Goal: Transaction & Acquisition: Purchase product/service

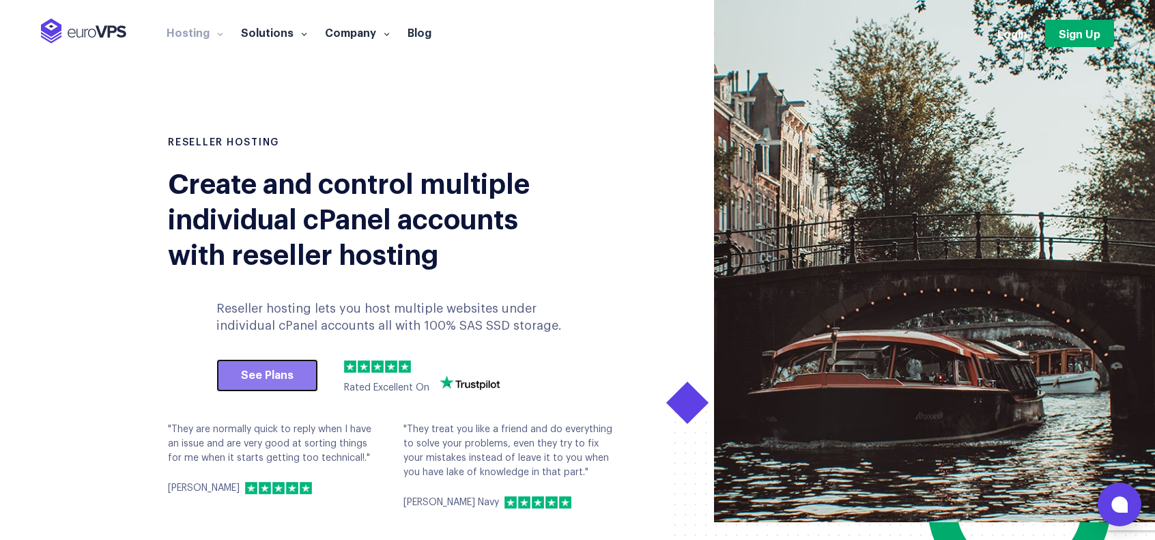
click at [275, 375] on link "See Plans" at bounding box center [267, 375] width 102 height 33
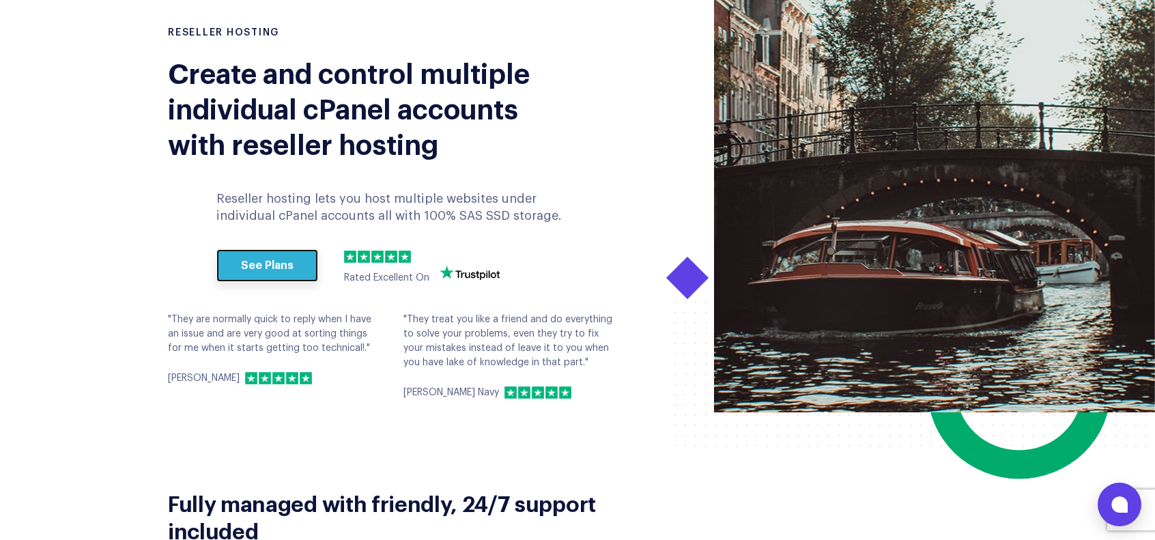
scroll to position [68, 0]
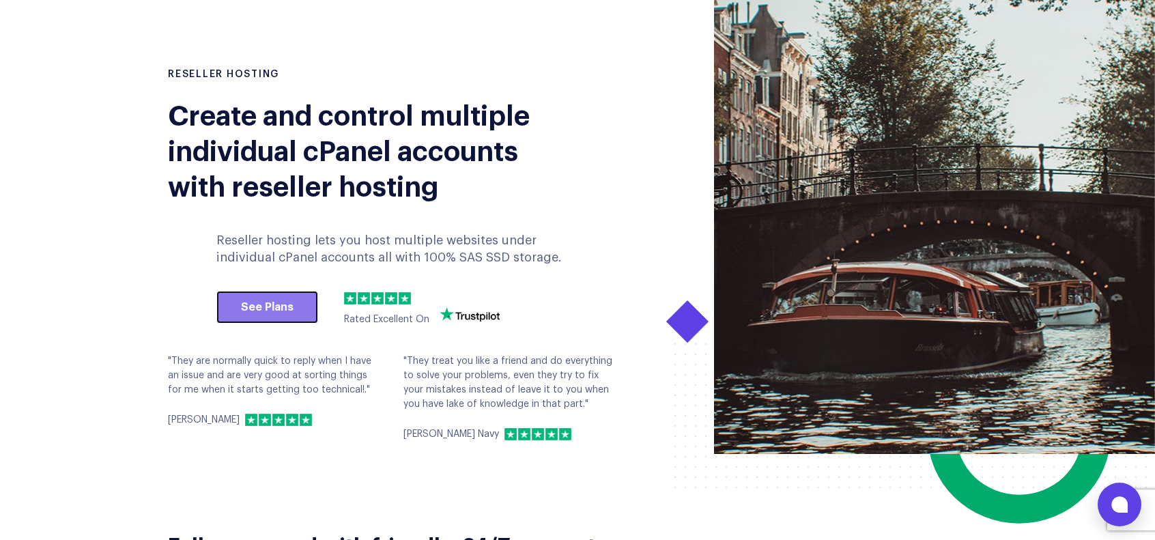
click at [272, 310] on link "See Plans" at bounding box center [267, 307] width 102 height 33
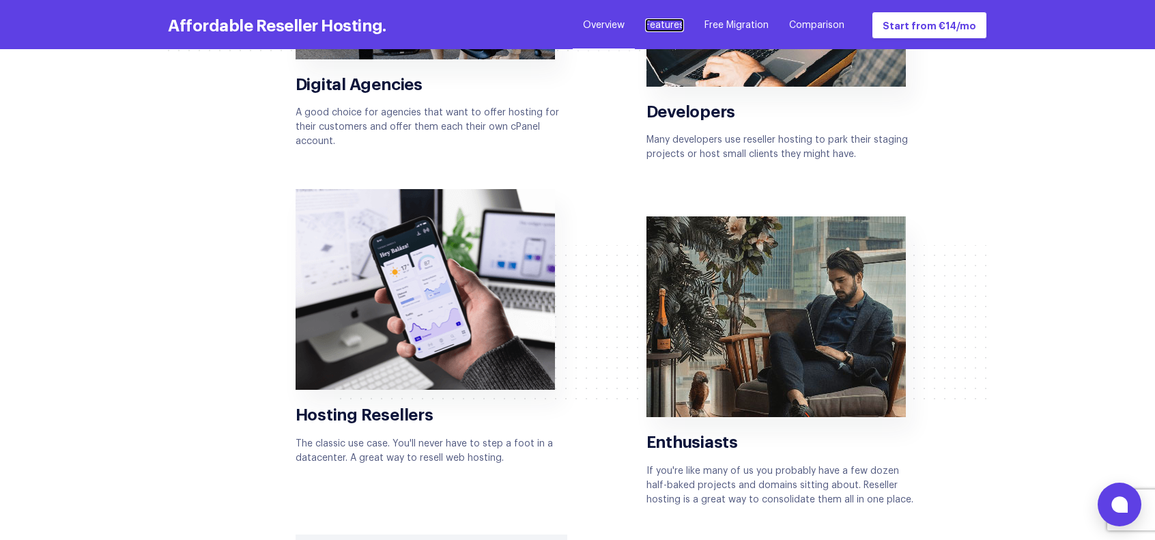
scroll to position [2594, 0]
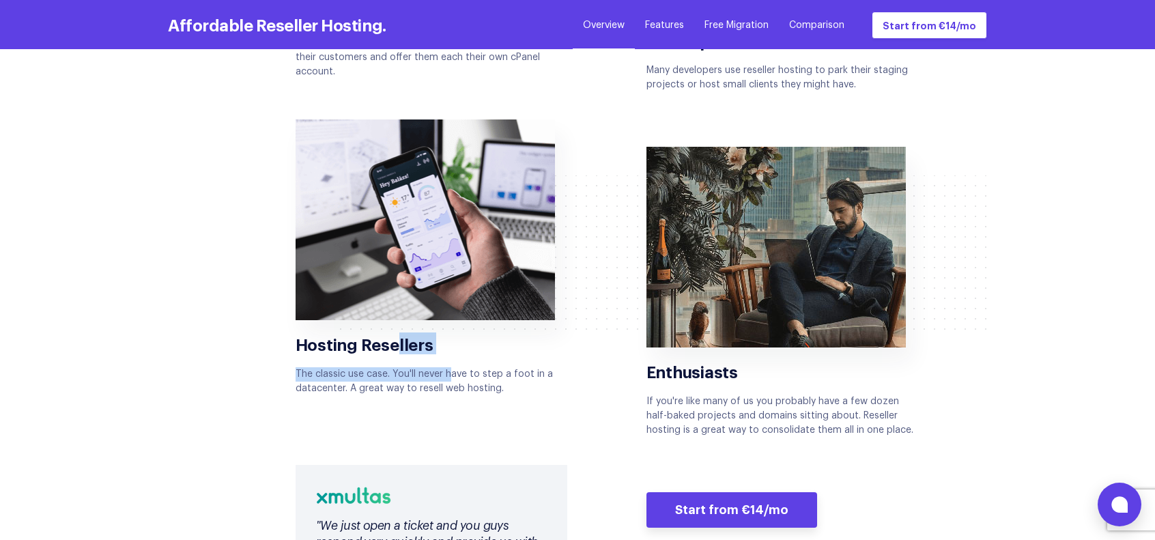
drag, startPoint x: 399, startPoint y: 332, endPoint x: 460, endPoint y: 359, distance: 67.0
click at [452, 365] on div "Hosting Resellers The classic use case. You'll never have to step a foot in a d…" at bounding box center [432, 257] width 272 height 276
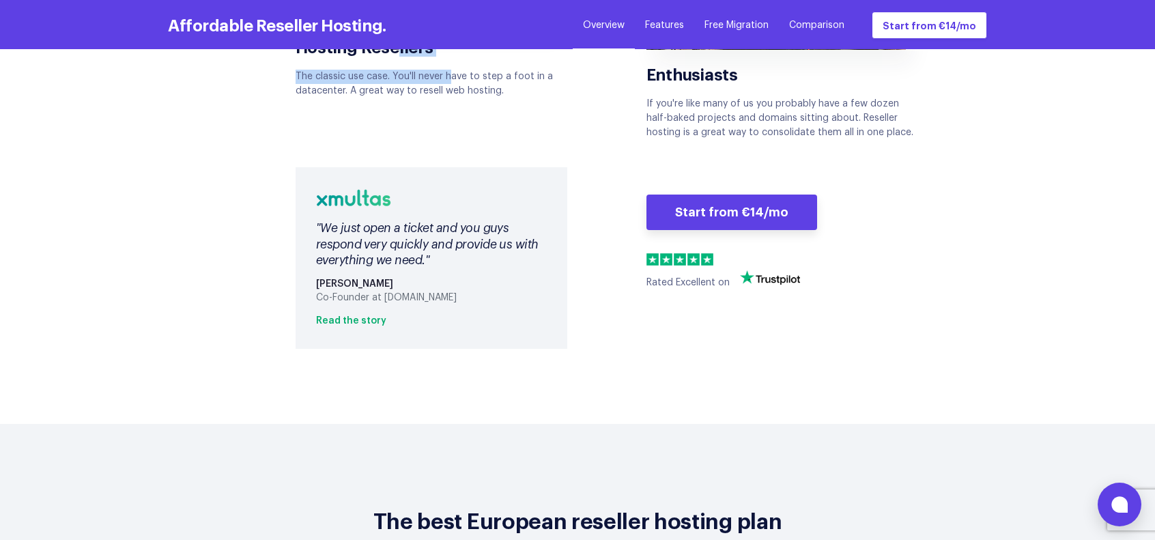
scroll to position [2935, 0]
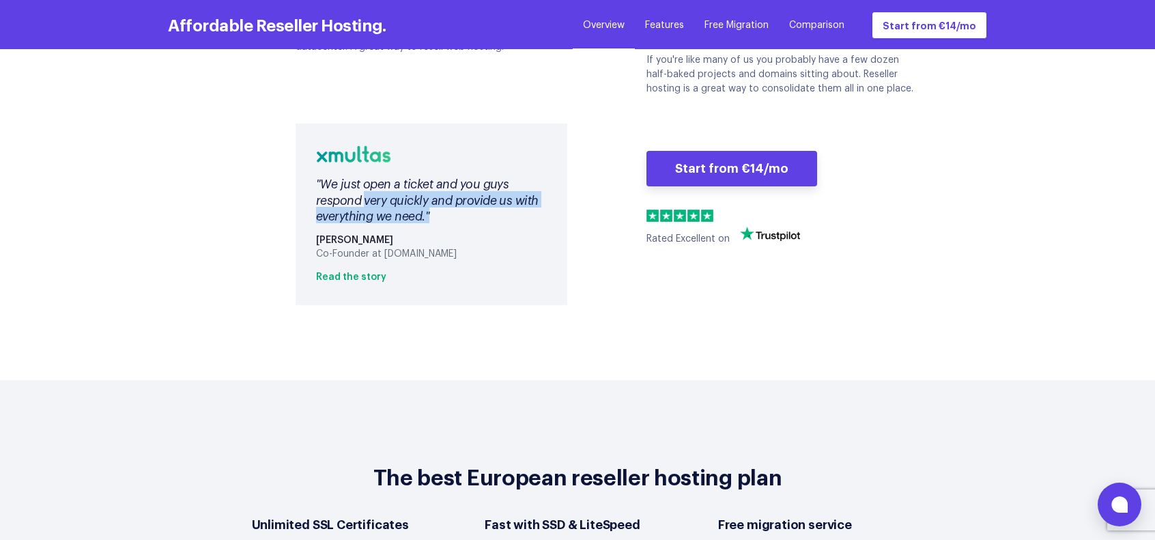
drag, startPoint x: 362, startPoint y: 190, endPoint x: 526, endPoint y: 208, distance: 164.8
click at [526, 208] on div ""We just open a ticket and you guys respond very quickly and provide us with ev…" at bounding box center [431, 199] width 231 height 48
drag, startPoint x: 442, startPoint y: 237, endPoint x: 412, endPoint y: 237, distance: 30.0
click at [412, 248] on div "Co-Founder at Xmultas.com" at bounding box center [431, 254] width 231 height 12
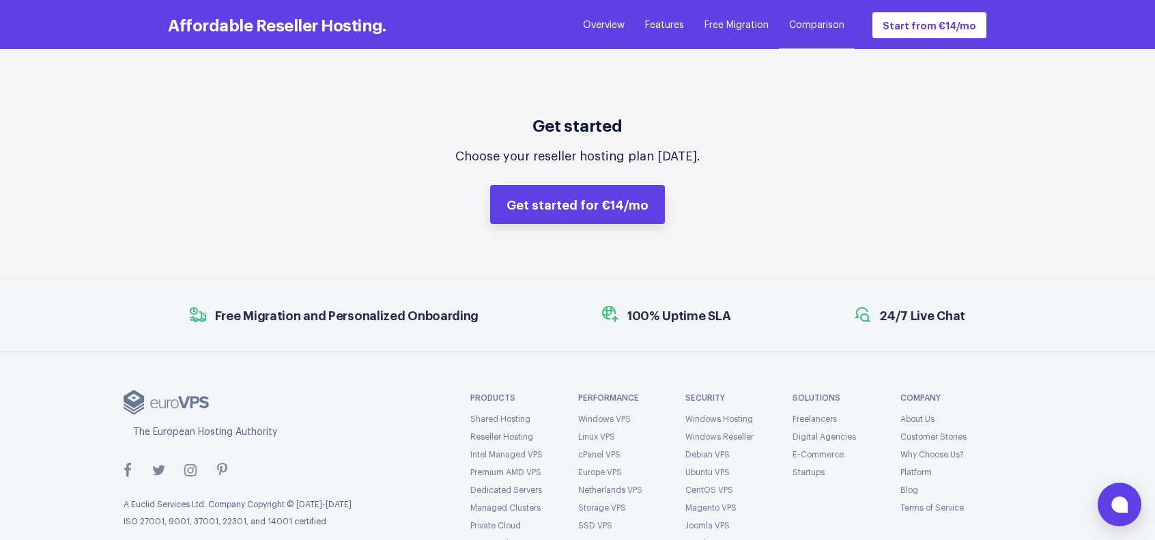
scroll to position [6007, 0]
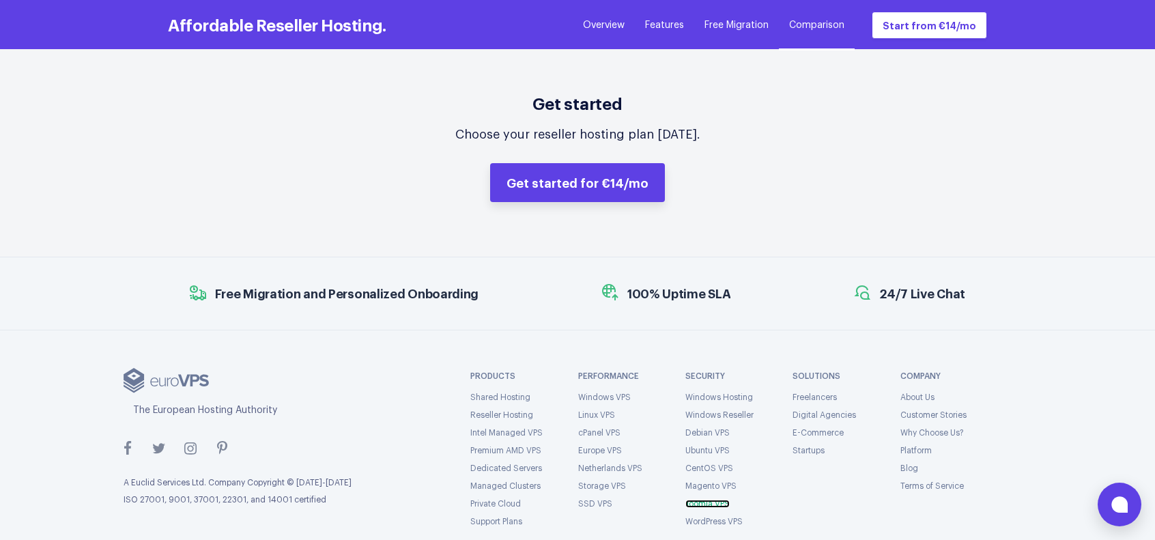
click at [718, 500] on link "Joomla VPS" at bounding box center [707, 504] width 44 height 8
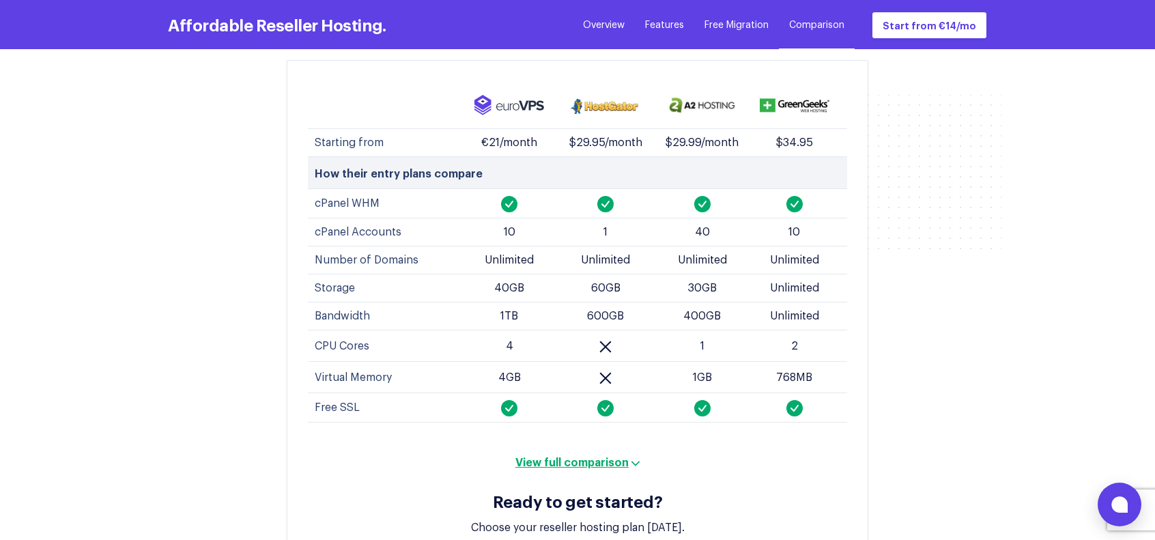
scroll to position [5076, 0]
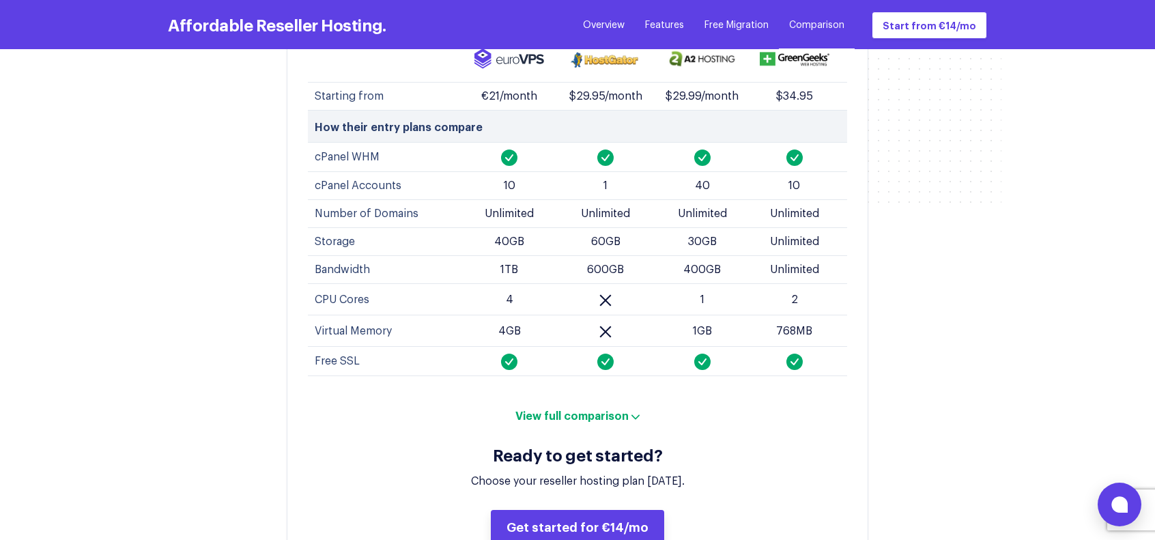
click at [610, 408] on button "View full comparison" at bounding box center [577, 415] width 132 height 14
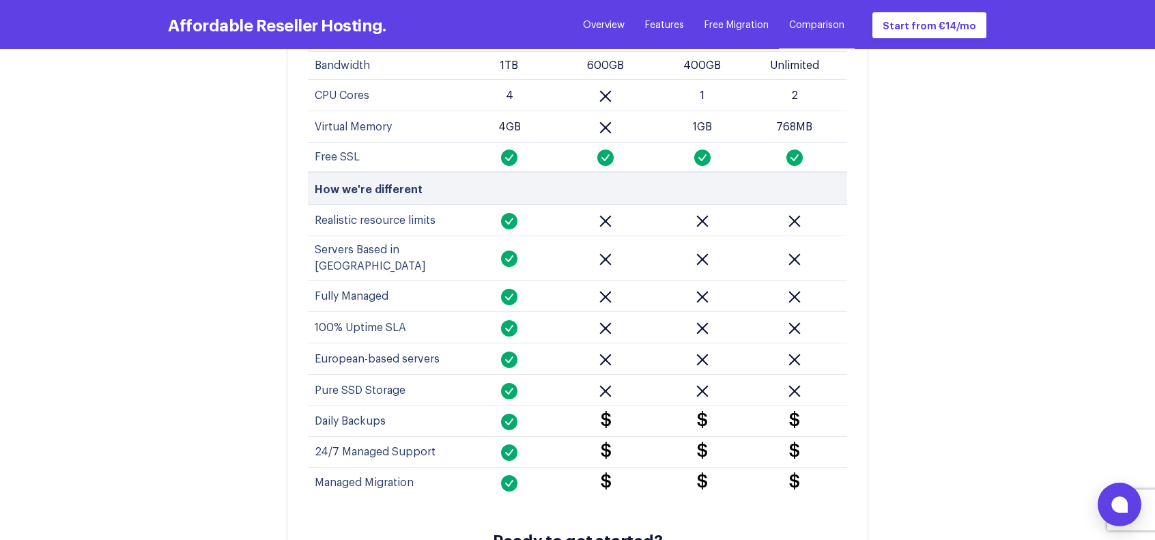
scroll to position [5281, 0]
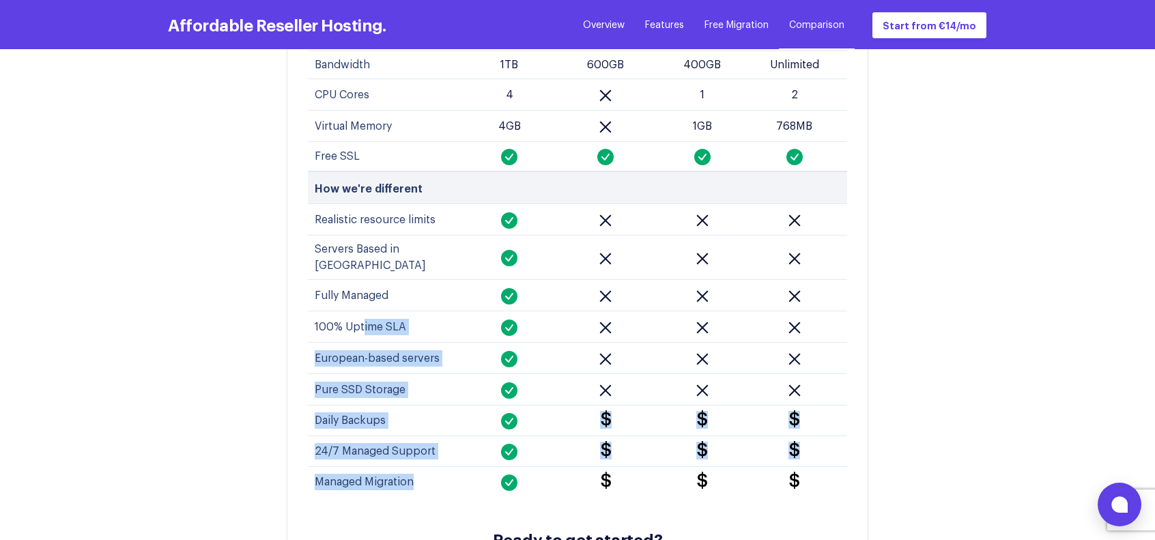
drag, startPoint x: 364, startPoint y: 283, endPoint x: 516, endPoint y: 429, distance: 211.4
click at [516, 429] on tbody "How we're different Realistic resource limits Servers Based in Europe $" at bounding box center [577, 335] width 539 height 326
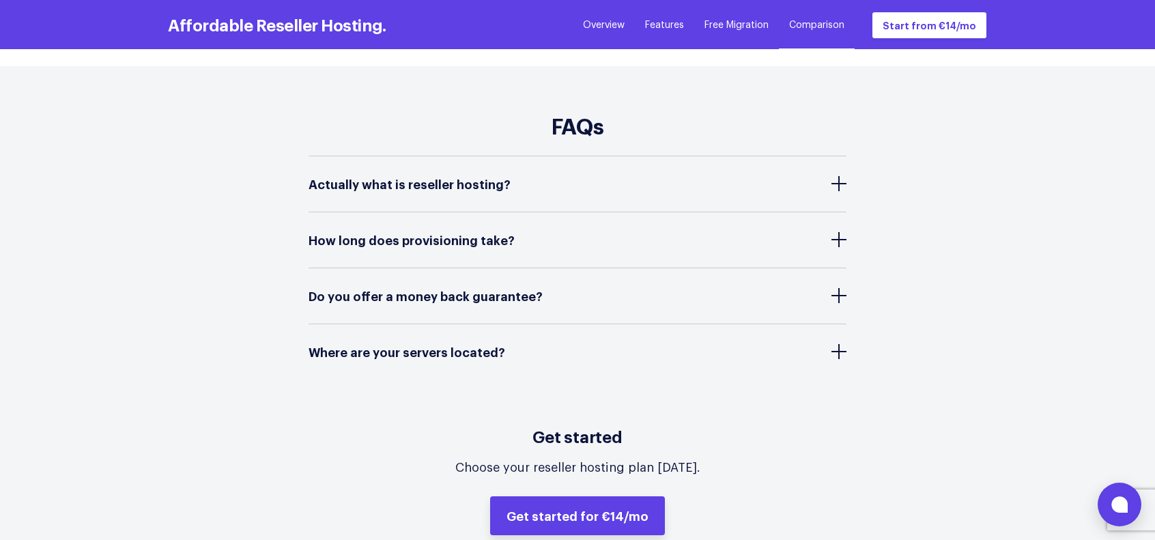
scroll to position [5963, 0]
click at [837, 232] on button at bounding box center [838, 239] width 15 height 15
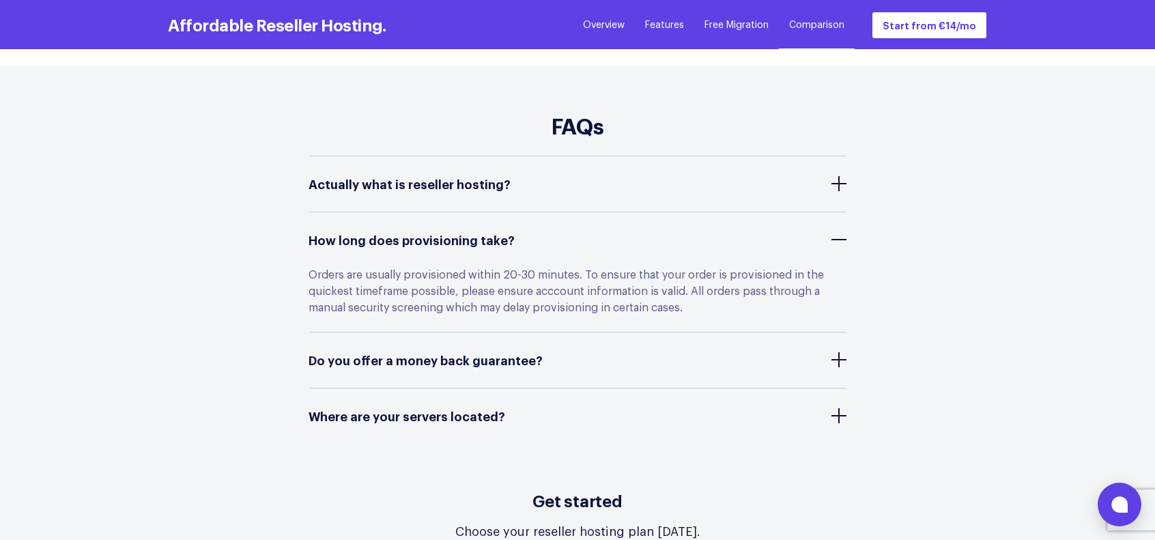
click at [837, 176] on button at bounding box center [838, 183] width 15 height 15
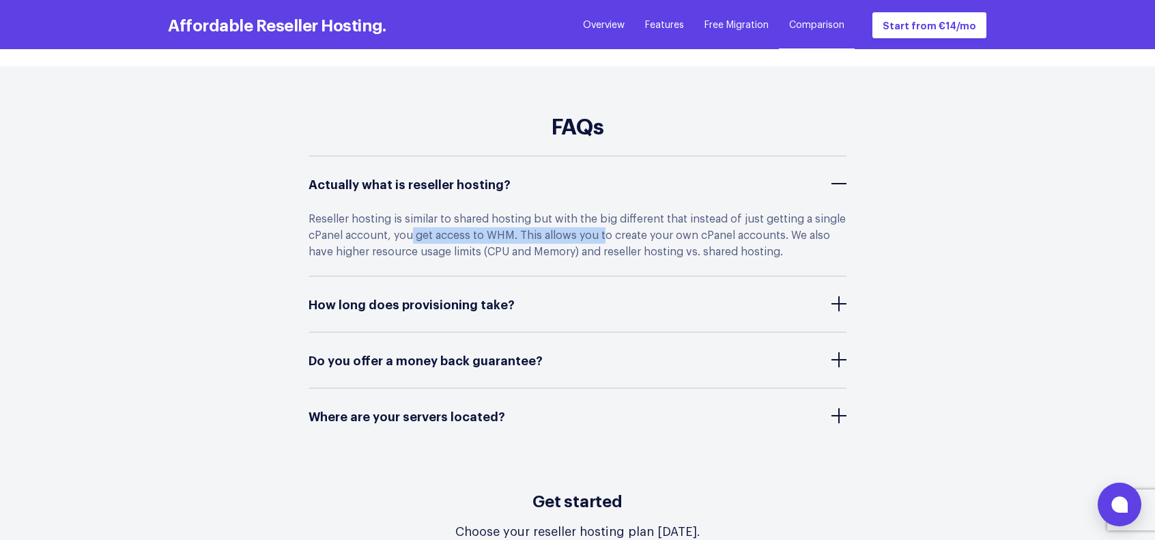
drag, startPoint x: 411, startPoint y: 184, endPoint x: 612, endPoint y: 184, distance: 201.4
click at [606, 211] on div "Reseller hosting is similar to shared hosting but with the big different that i…" at bounding box center [578, 243] width 538 height 64
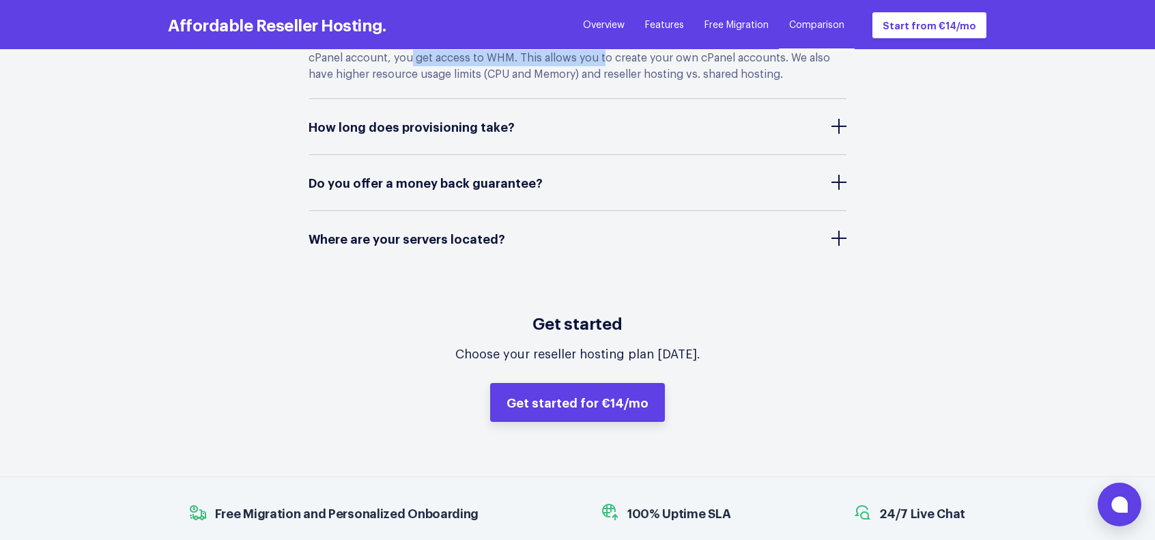
scroll to position [6208, 0]
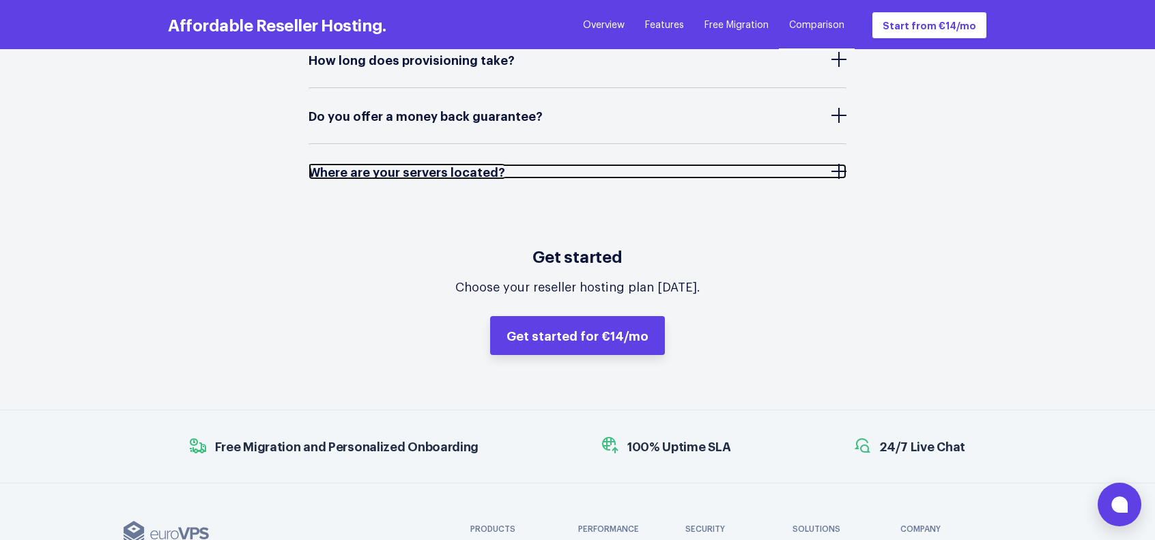
click at [449, 165] on span "Where are your servers located?" at bounding box center [410, 172] width 203 height 14
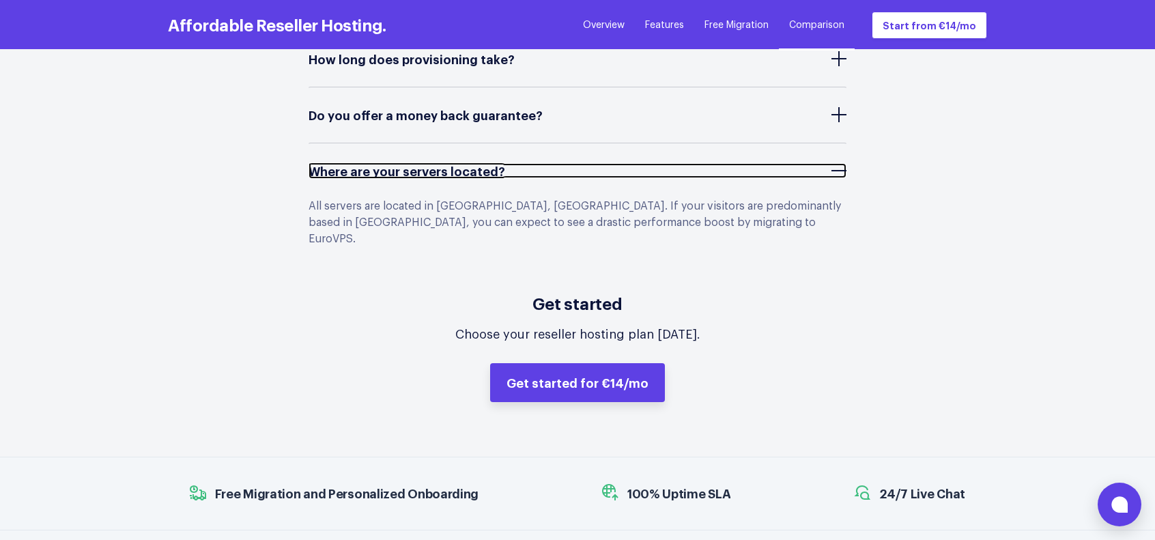
scroll to position [6143, 0]
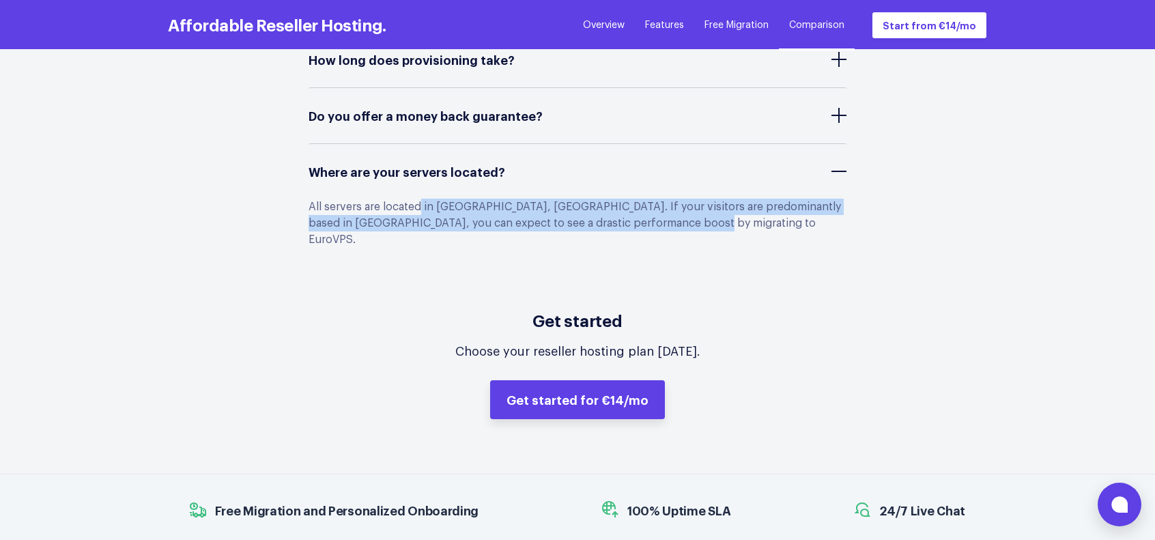
drag, startPoint x: 422, startPoint y: 158, endPoint x: 717, endPoint y: 168, distance: 295.0
click at [717, 199] on div "All servers are located in Amsterdam, Netherlands. If your visitors are predomi…" at bounding box center [578, 231] width 538 height 64
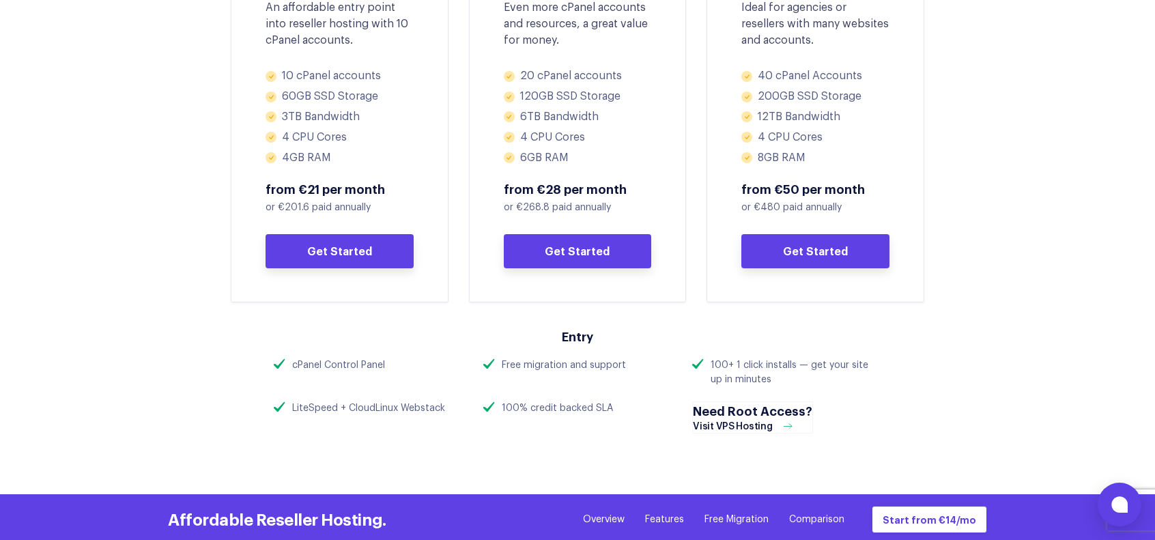
scroll to position [730, 0]
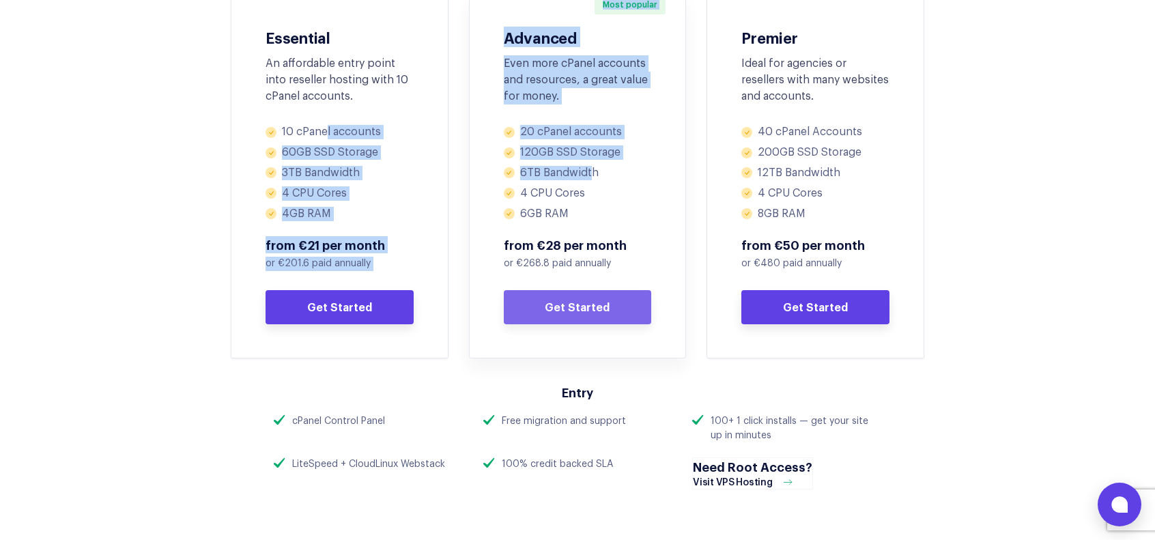
drag, startPoint x: 325, startPoint y: 134, endPoint x: 588, endPoint y: 170, distance: 265.9
click at [588, 170] on div "Essential An affordable entry point into reseller hosting with 10 cPanel accoun…" at bounding box center [577, 177] width 714 height 364
click at [227, 186] on div "Essential An affordable entry point into reseller hosting with 10 cPanel accoun…" at bounding box center [339, 177] width 238 height 364
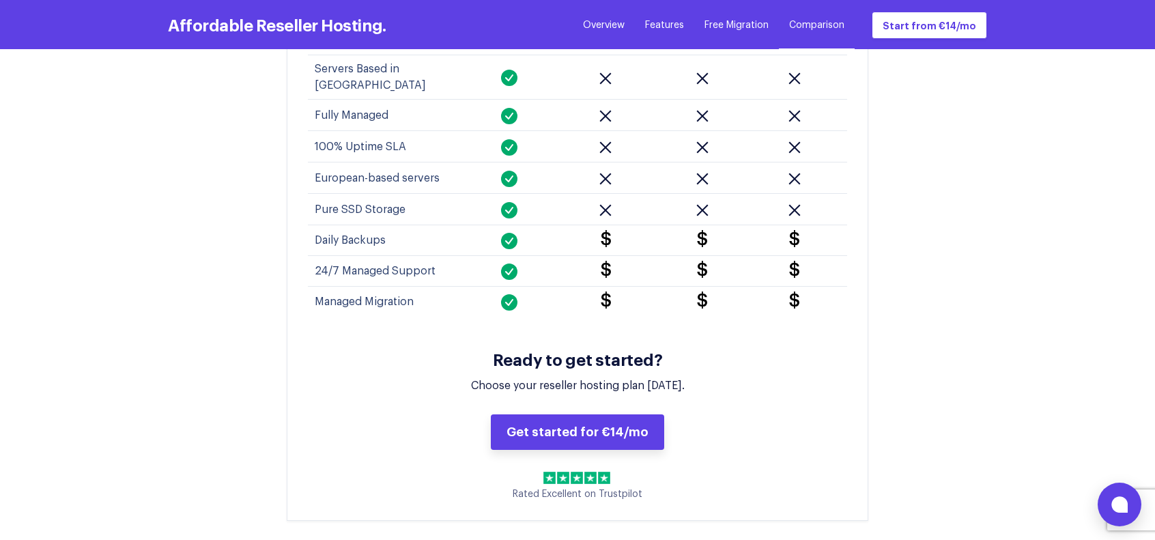
scroll to position [5666, 0]
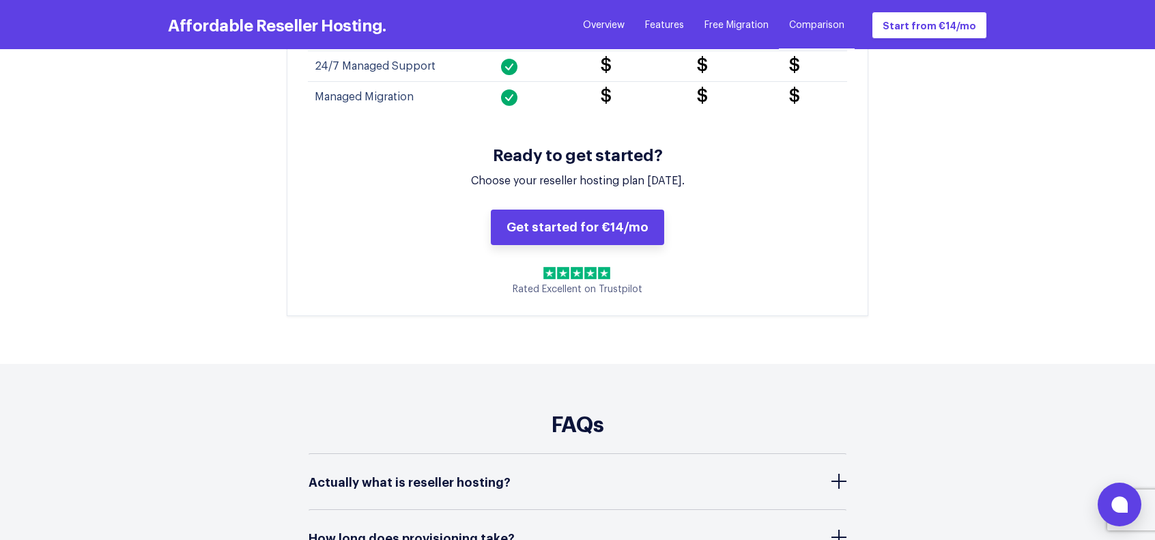
click at [844, 474] on button at bounding box center [838, 481] width 15 height 15
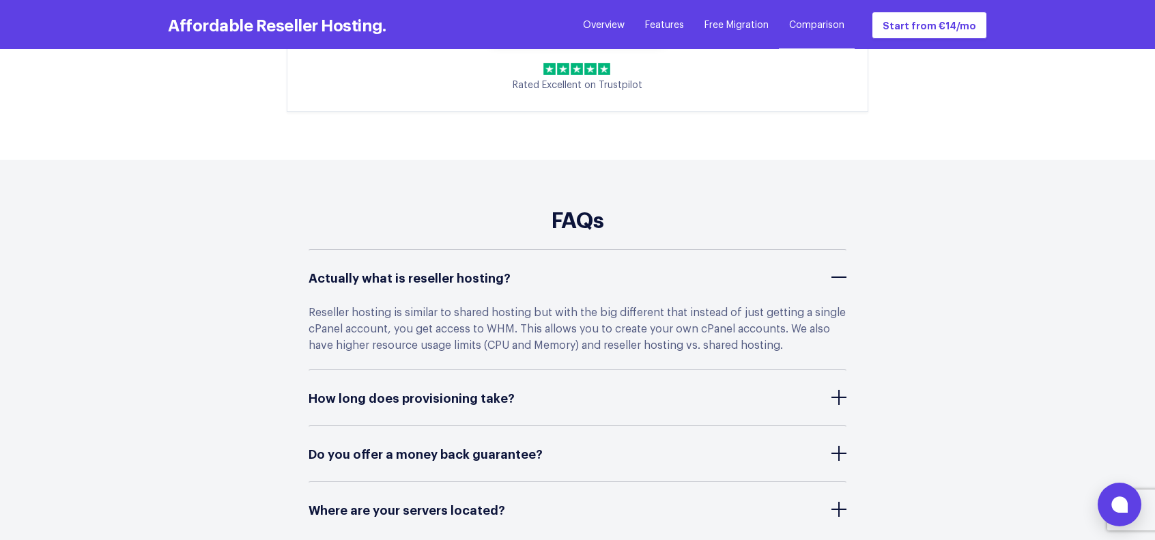
scroll to position [5870, 0]
drag, startPoint x: 449, startPoint y: 266, endPoint x: 683, endPoint y: 261, distance: 233.5
click at [683, 304] on div "Reseller hosting is similar to shared hosting but with the big different that i…" at bounding box center [578, 336] width 538 height 64
click at [1109, 491] on button at bounding box center [1120, 505] width 44 height 44
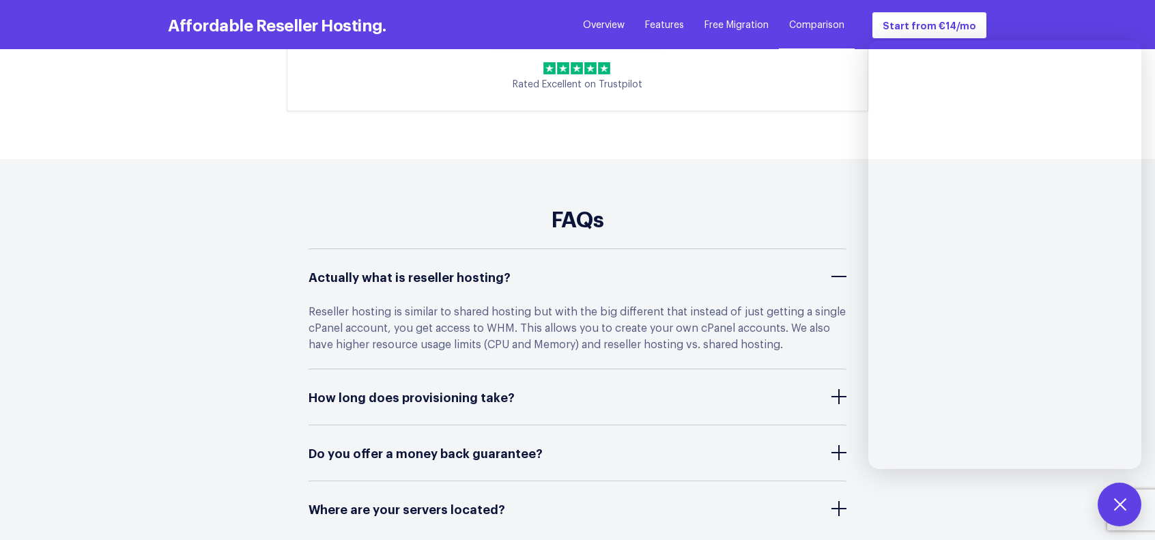
click at [994, 479] on div "FAQs Actually what is reseller hosting? Reseller hosting is similar to shared h…" at bounding box center [578, 379] width 840 height 379
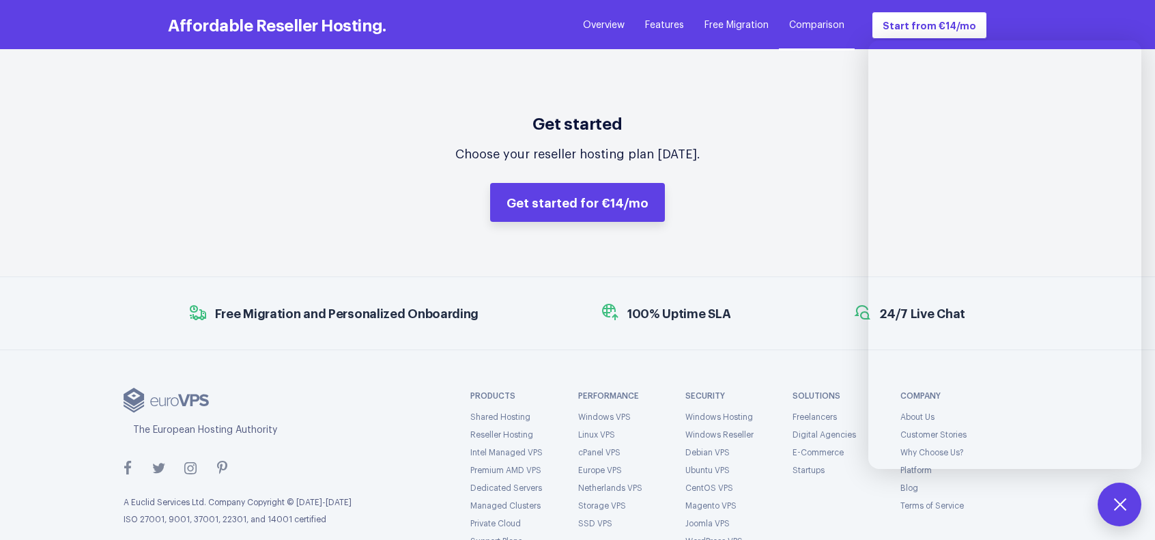
scroll to position [6344, 0]
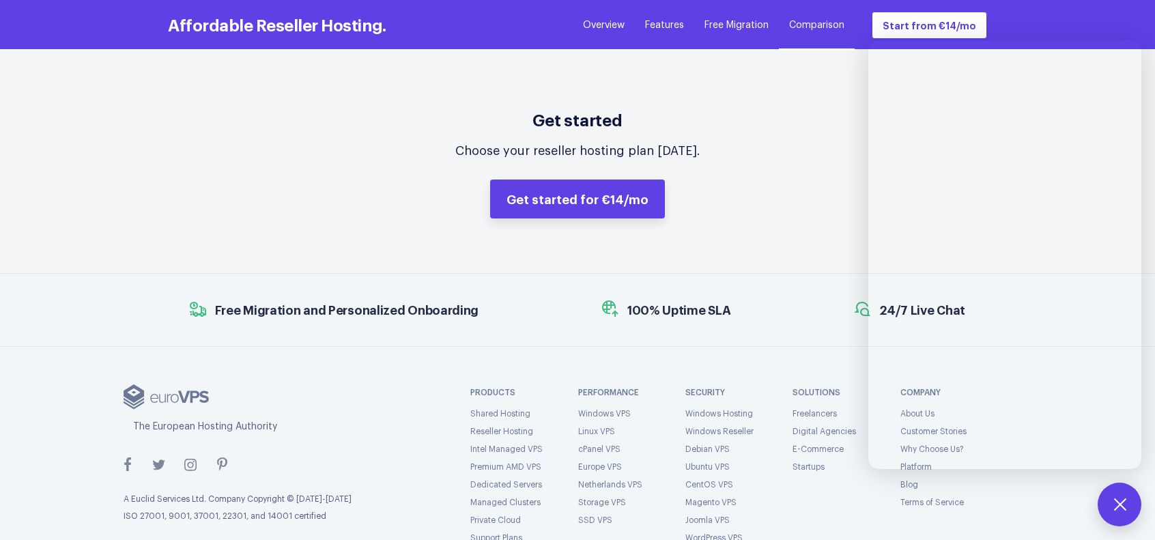
click at [351, 420] on div "The European Hosting Authority" at bounding box center [272, 427] width 279 height 14
click at [1126, 501] on button at bounding box center [1120, 505] width 44 height 44
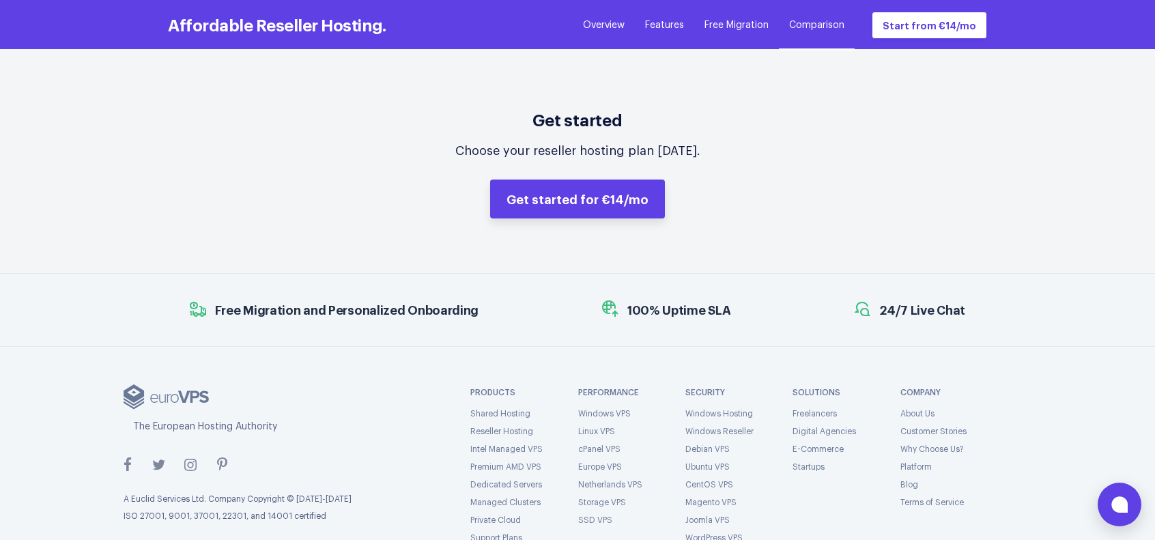
drag, startPoint x: 760, startPoint y: 23, endPoint x: 786, endPoint y: 31, distance: 26.6
click at [786, 31] on ul "Overview Features Free Migration Comparison Start from €14/mo" at bounding box center [774, 25] width 425 height 27
click at [760, 20] on link "Free Migration" at bounding box center [736, 25] width 64 height 14
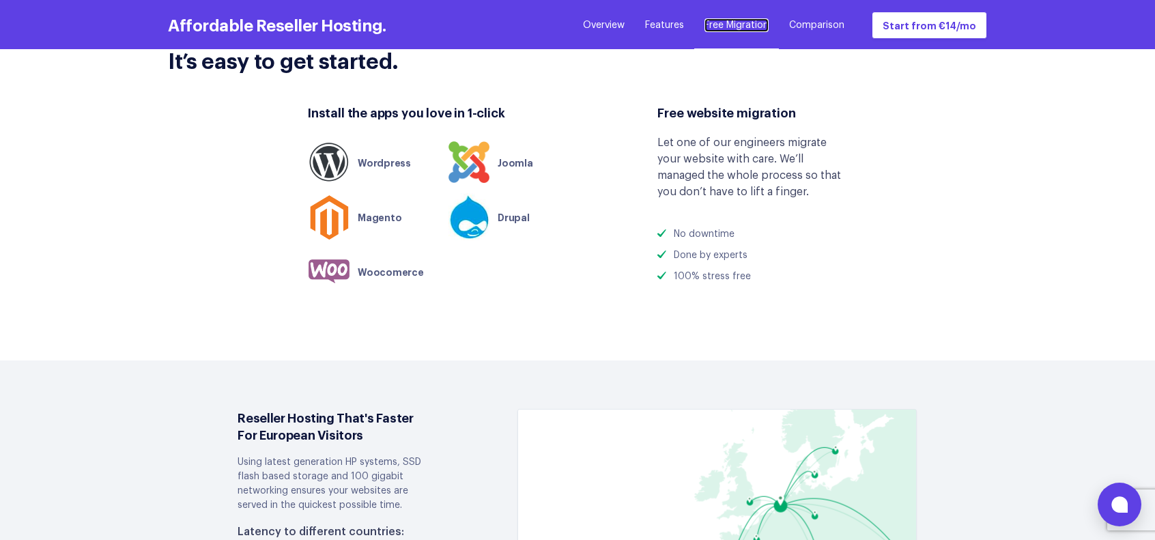
scroll to position [3752, 0]
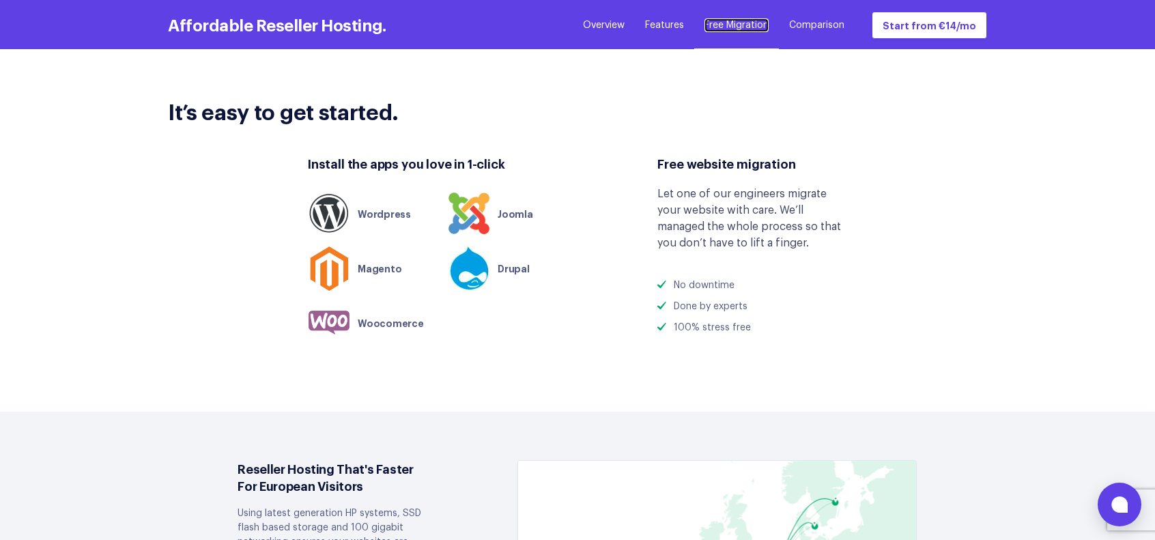
click at [760, 20] on link "Free Migration" at bounding box center [736, 25] width 64 height 14
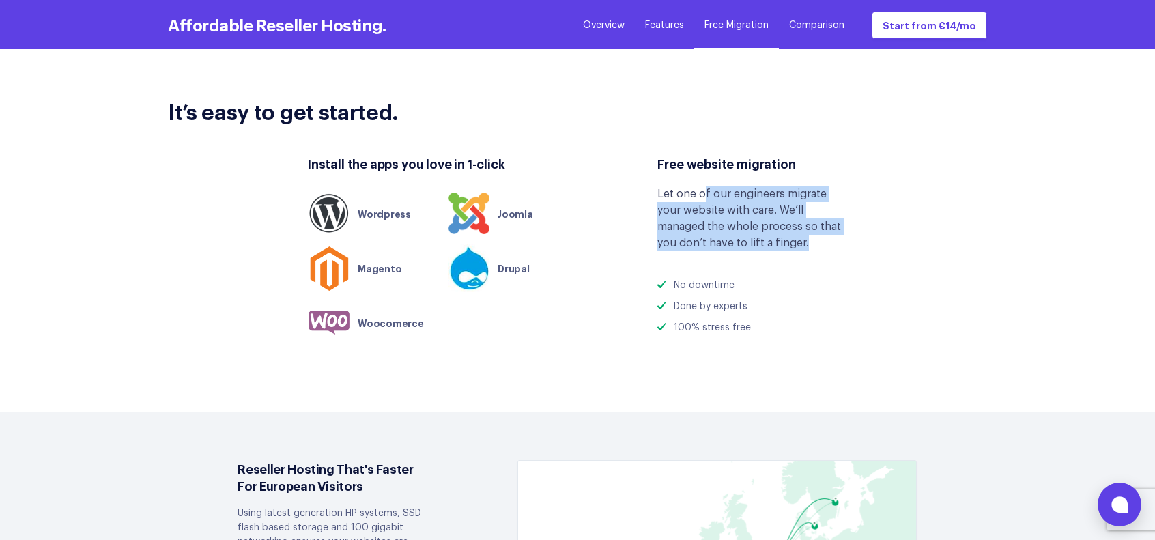
drag, startPoint x: 706, startPoint y: 165, endPoint x: 846, endPoint y: 210, distance: 146.4
click at [846, 210] on div "Let one of our engineers migrate your website with care. We’ll managed the whol…" at bounding box center [752, 219] width 190 height 66
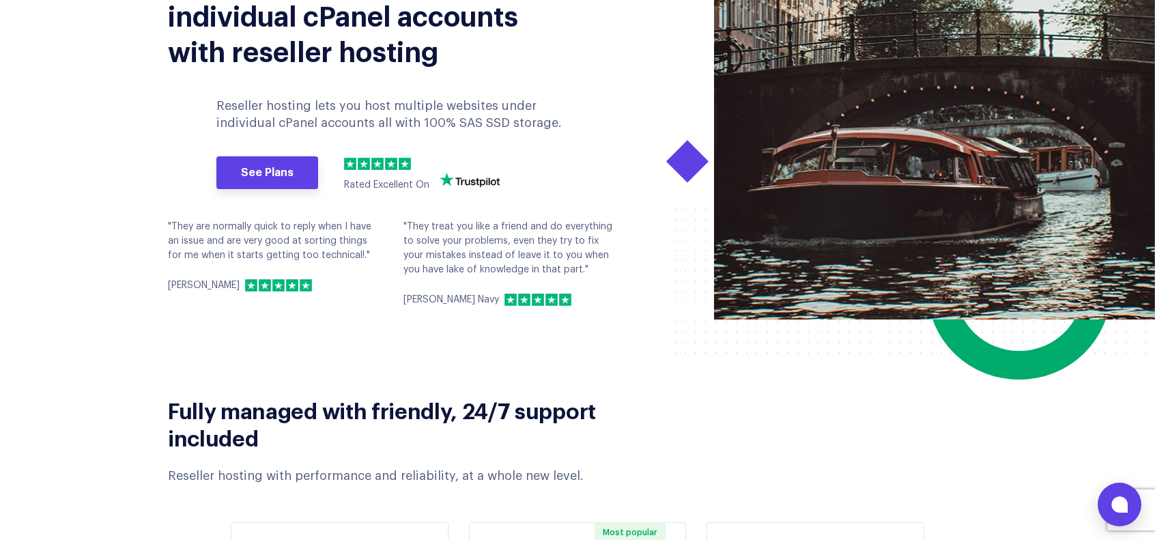
scroll to position [0, 0]
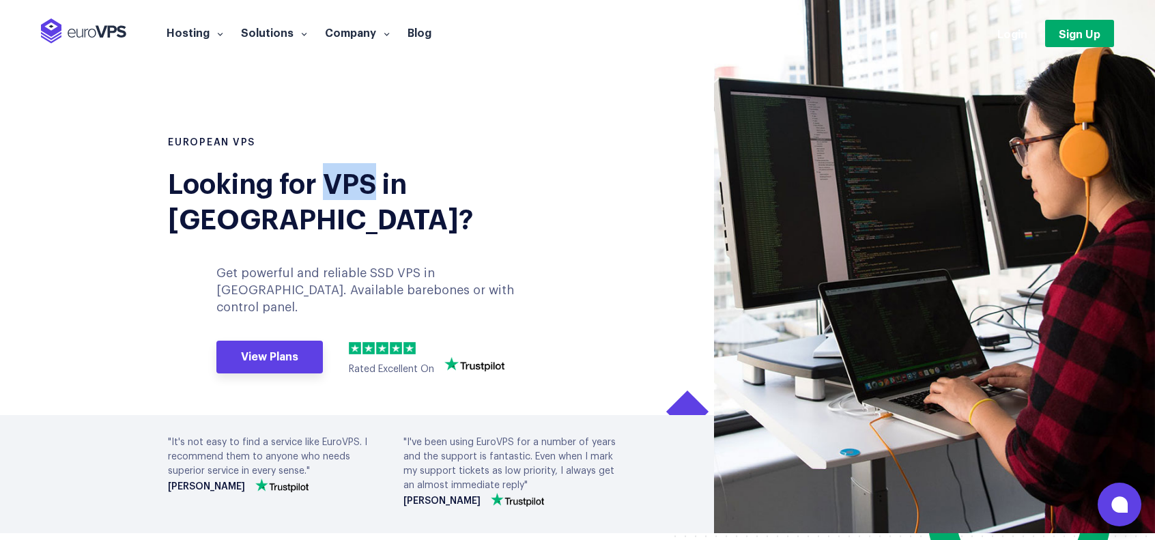
drag, startPoint x: 328, startPoint y: 182, endPoint x: 377, endPoint y: 181, distance: 49.2
click at [377, 181] on div "Looking for VPS in [GEOGRAPHIC_DATA]?" at bounding box center [367, 199] width 399 height 71
copy div "VPS"
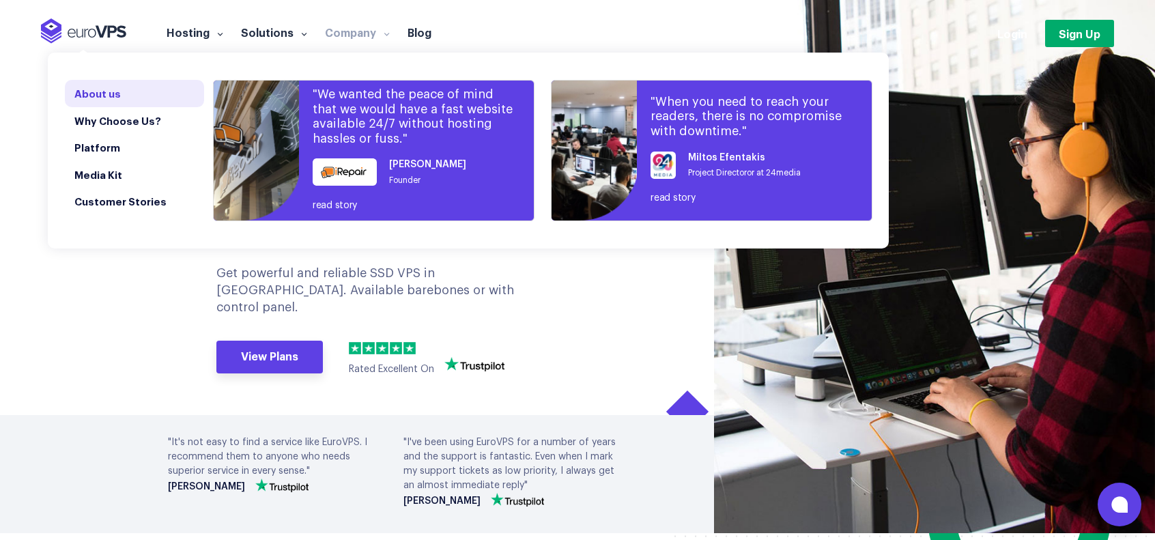
click at [204, 88] on link "About us" at bounding box center [134, 93] width 139 height 27
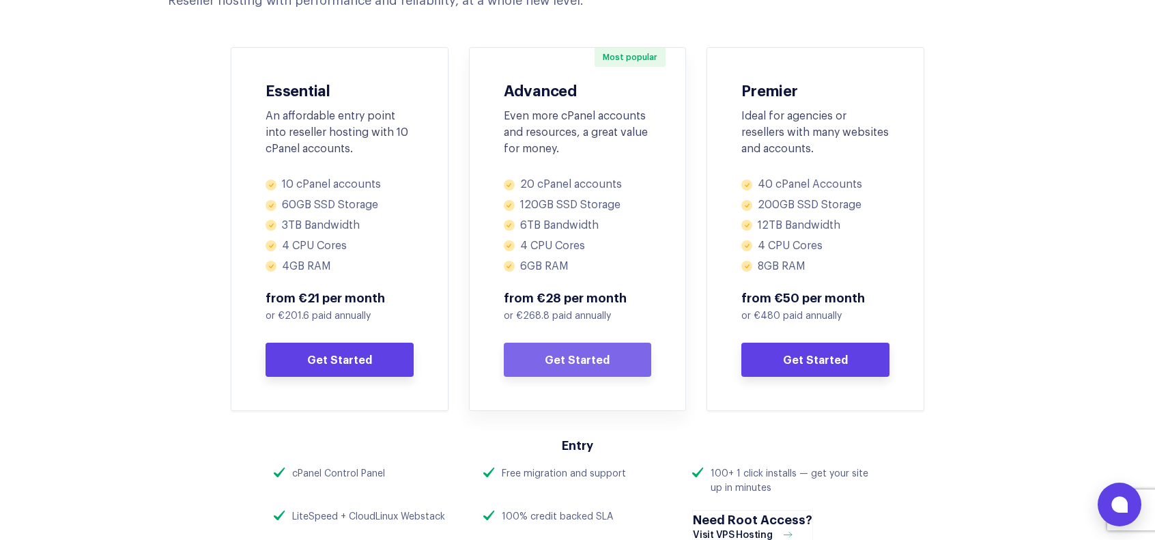
scroll to position [683, 0]
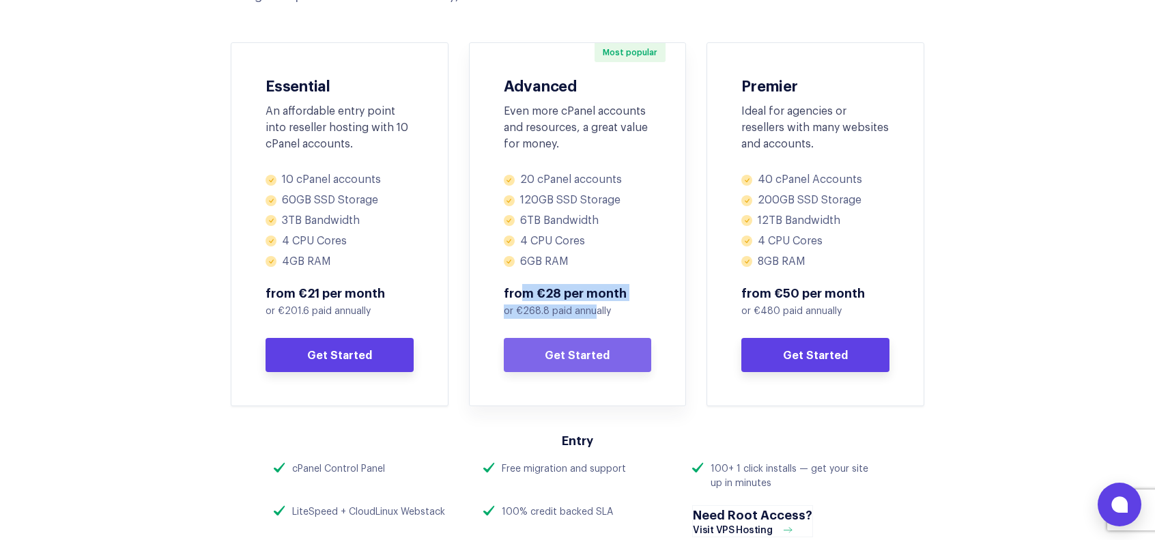
drag, startPoint x: 521, startPoint y: 300, endPoint x: 591, endPoint y: 311, distance: 71.2
click at [591, 311] on div "from €28 per month or €268.8 paid annually Get Started" at bounding box center [578, 328] width 148 height 87
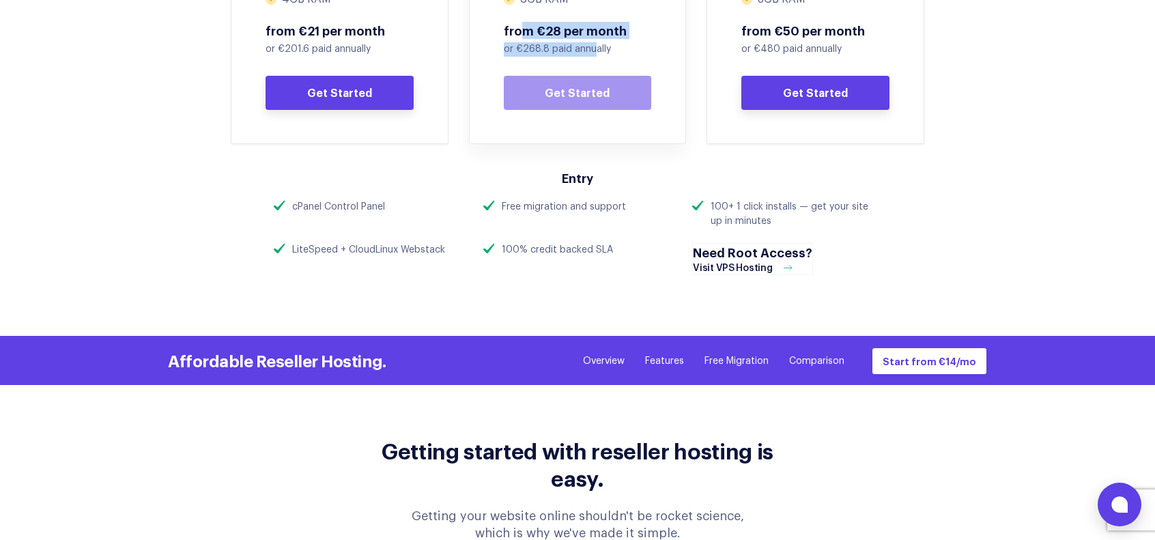
scroll to position [956, 0]
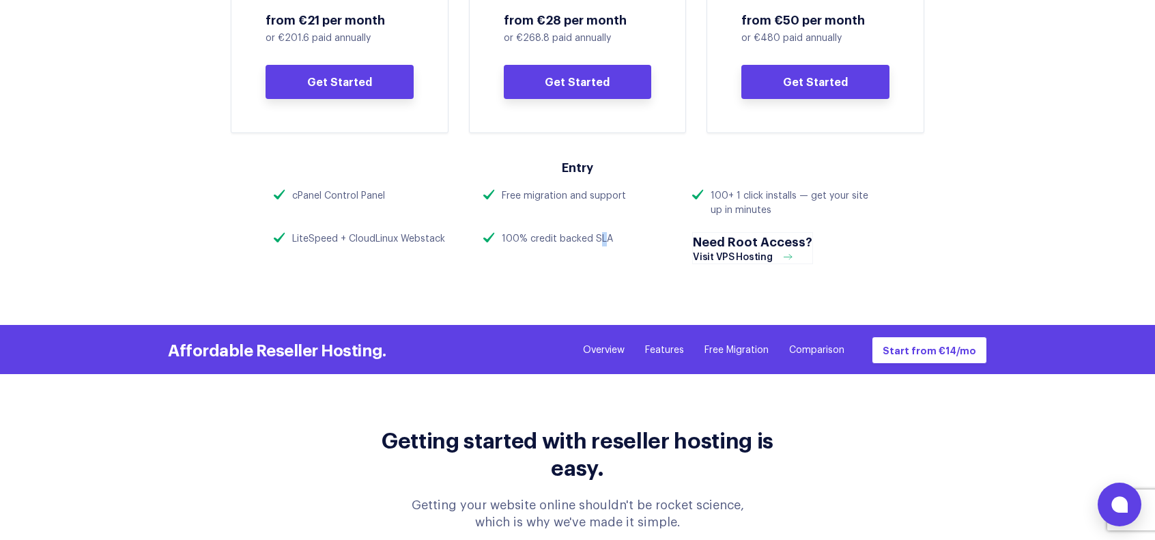
drag, startPoint x: 606, startPoint y: 241, endPoint x: 596, endPoint y: 240, distance: 10.3
click at [596, 240] on div "100% credit backed SLA" at bounding box center [557, 239] width 111 height 14
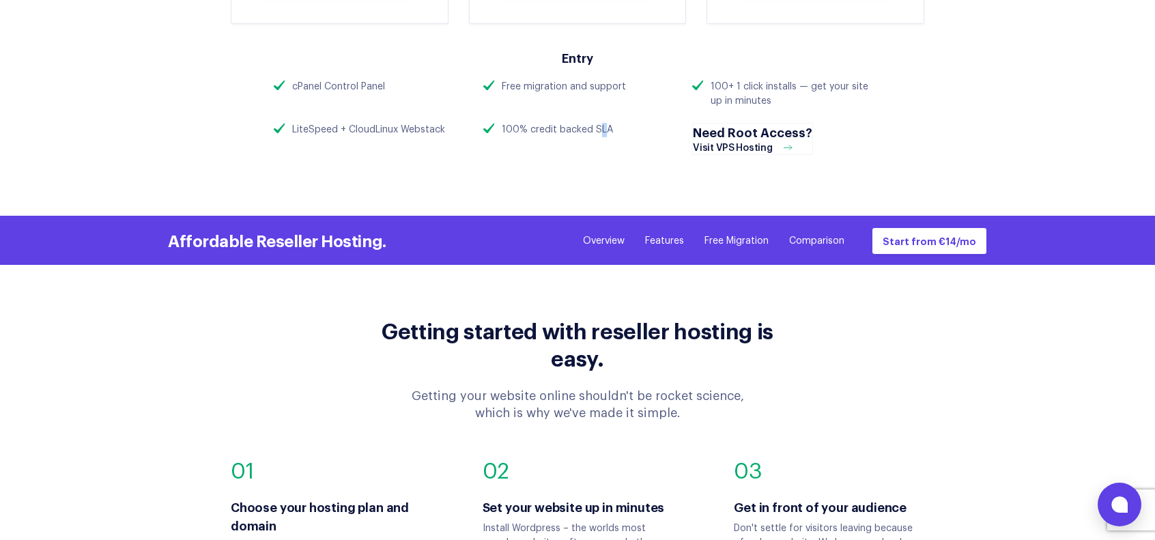
scroll to position [1297, 0]
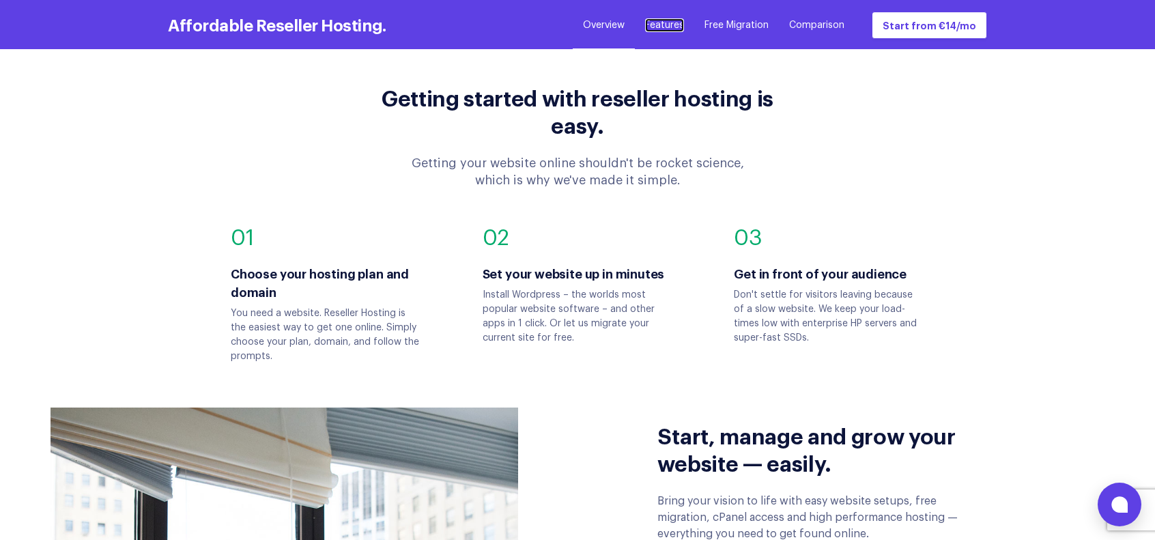
click at [668, 20] on link "Features" at bounding box center [664, 25] width 39 height 14
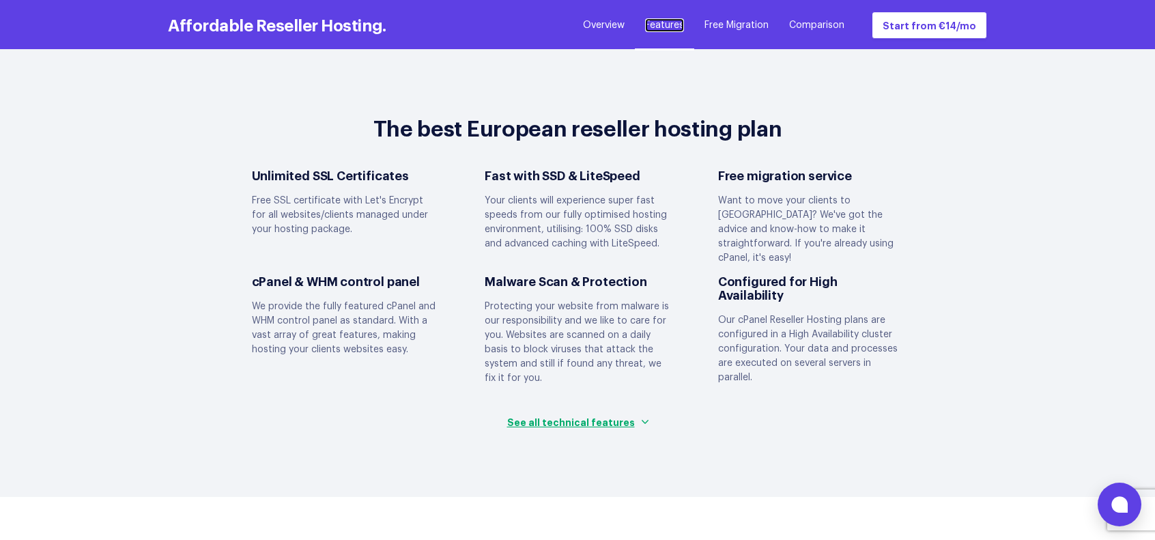
scroll to position [3301, 0]
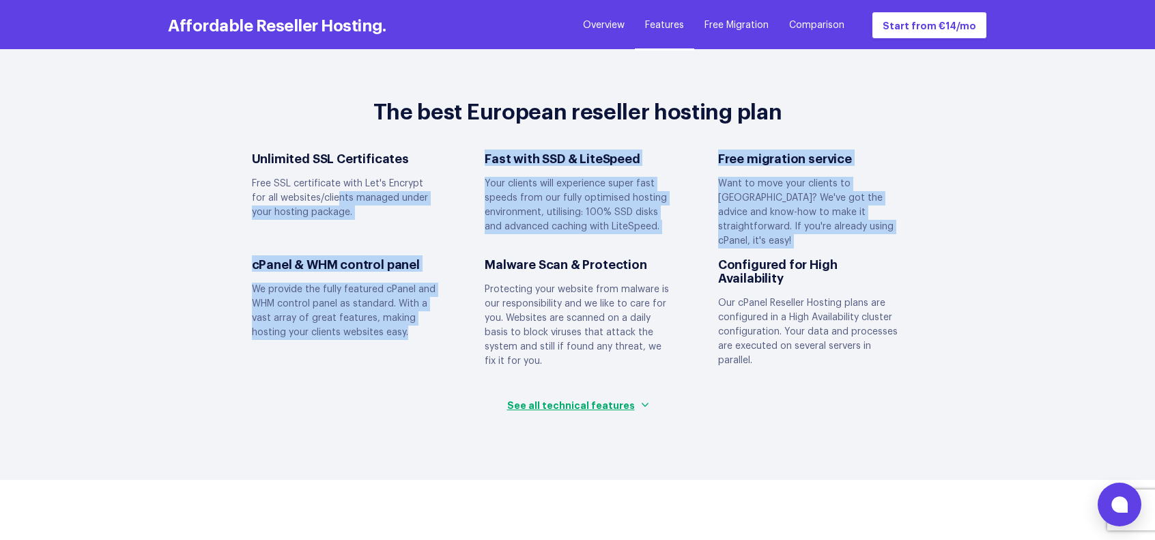
drag, startPoint x: 323, startPoint y: 181, endPoint x: 405, endPoint y: 300, distance: 144.7
click at [405, 300] on div "Unlimited SSL Certificates Free SSL certificate with Let's Encrypt for all webs…" at bounding box center [578, 264] width 700 height 226
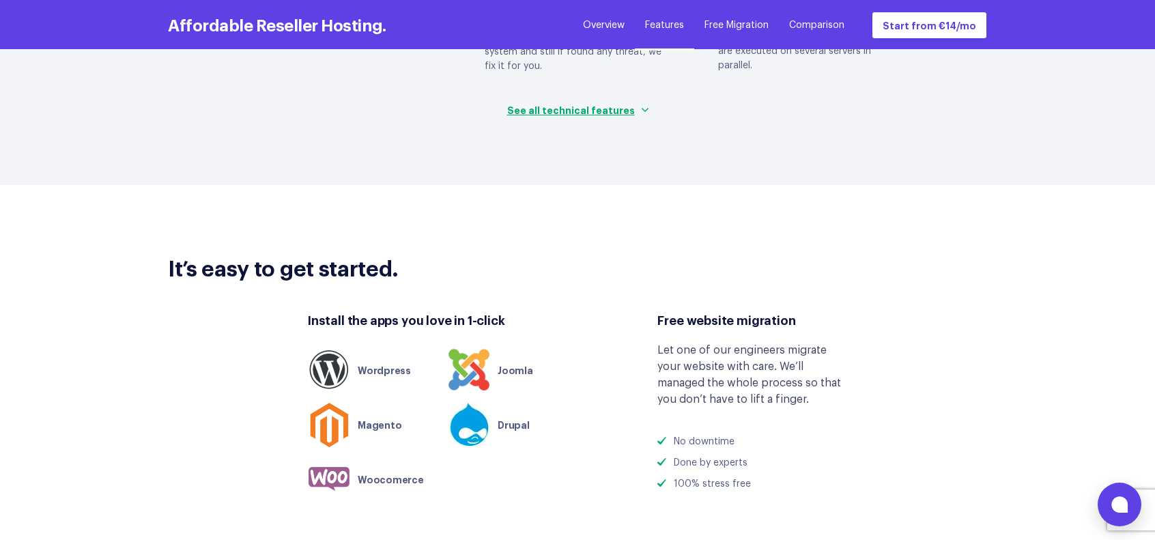
scroll to position [3642, 0]
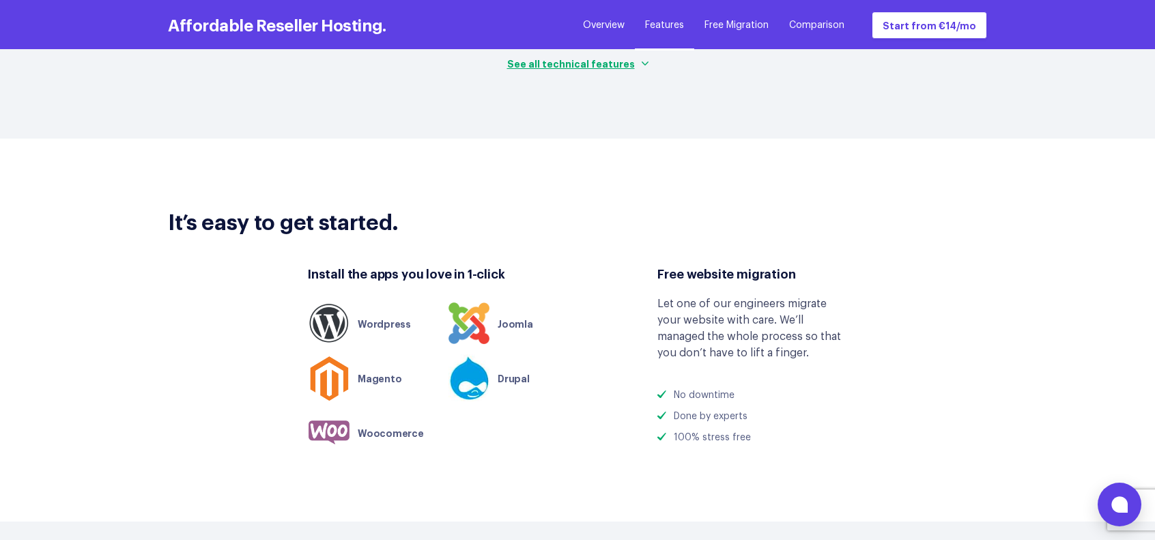
click at [586, 209] on div "It’s easy to get started. Install the apps you love in 1-click Wordpress Joomla" at bounding box center [577, 329] width 860 height 273
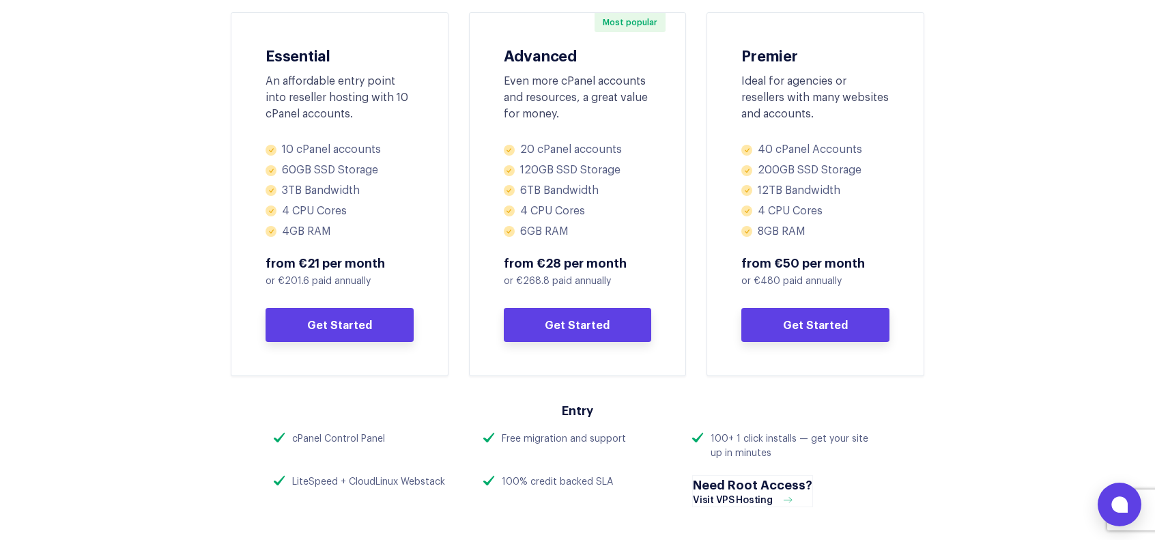
scroll to position [707, 0]
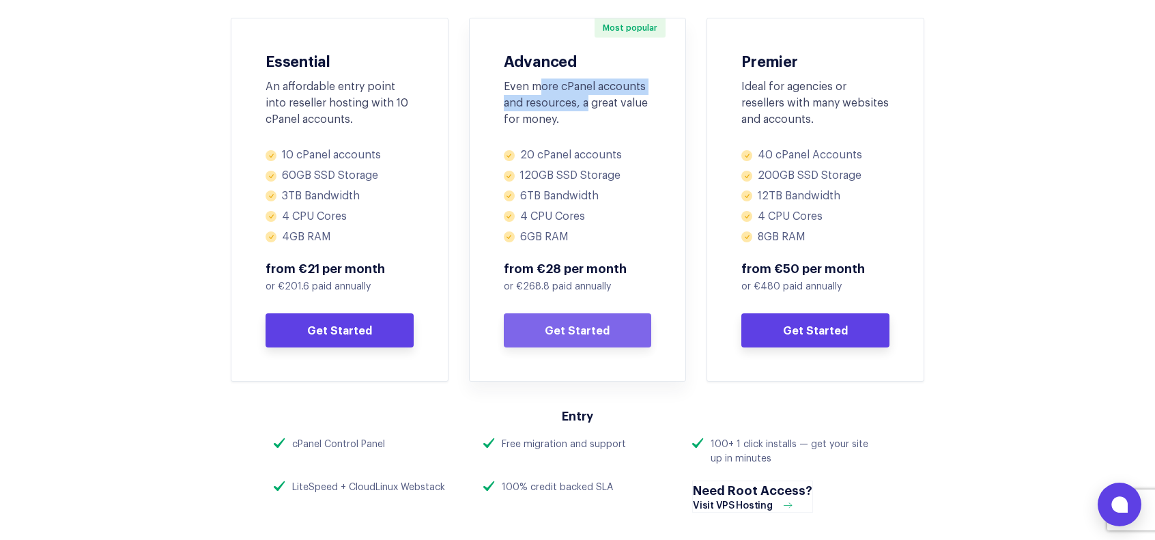
drag, startPoint x: 535, startPoint y: 90, endPoint x: 585, endPoint y: 97, distance: 50.3
click at [585, 97] on div "Even more cPanel accounts and resources, a great value for money." at bounding box center [578, 102] width 148 height 49
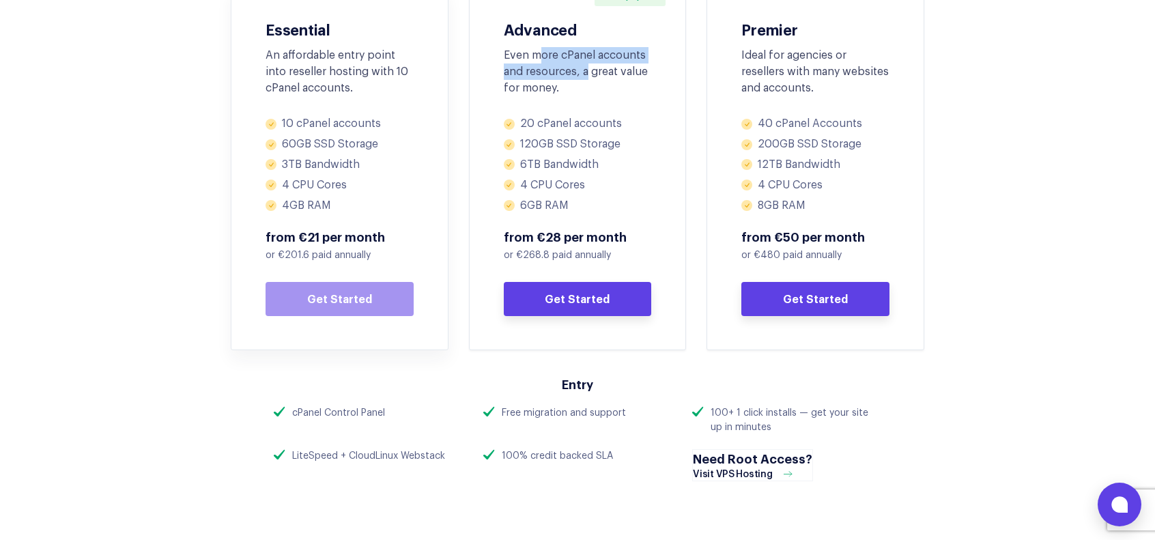
scroll to position [775, 0]
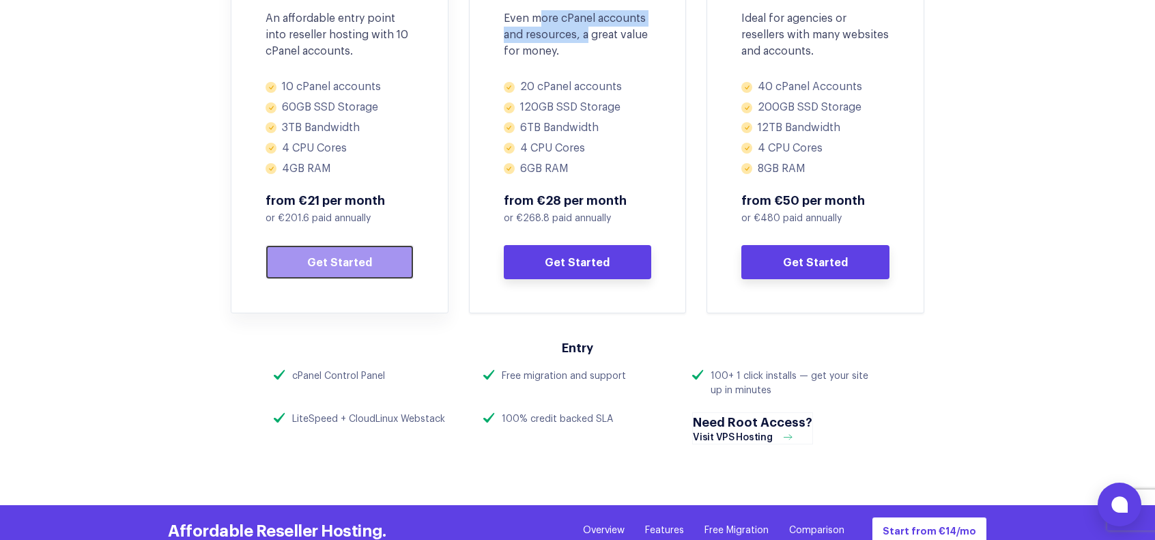
click at [363, 269] on link "Get Started" at bounding box center [340, 262] width 148 height 34
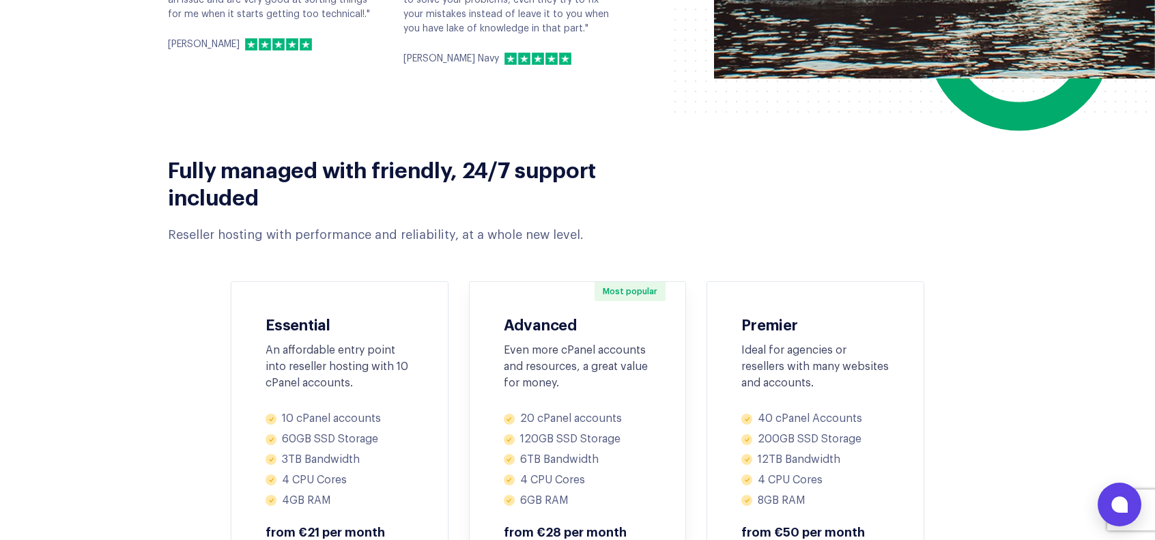
scroll to position [751, 0]
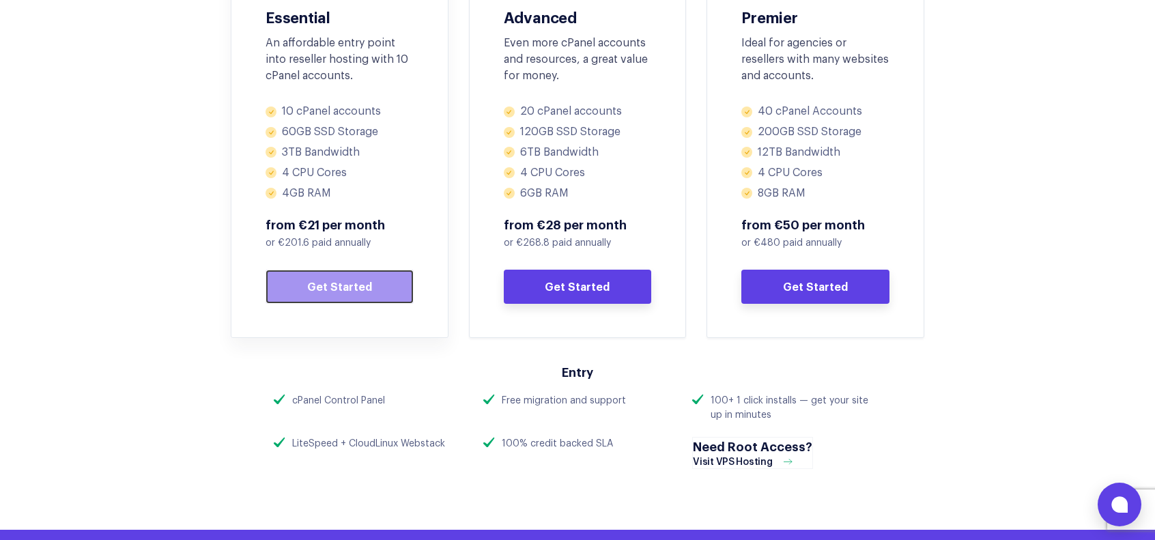
click at [362, 286] on link "Get Started" at bounding box center [340, 287] width 148 height 34
